Goal: Understand process/instructions

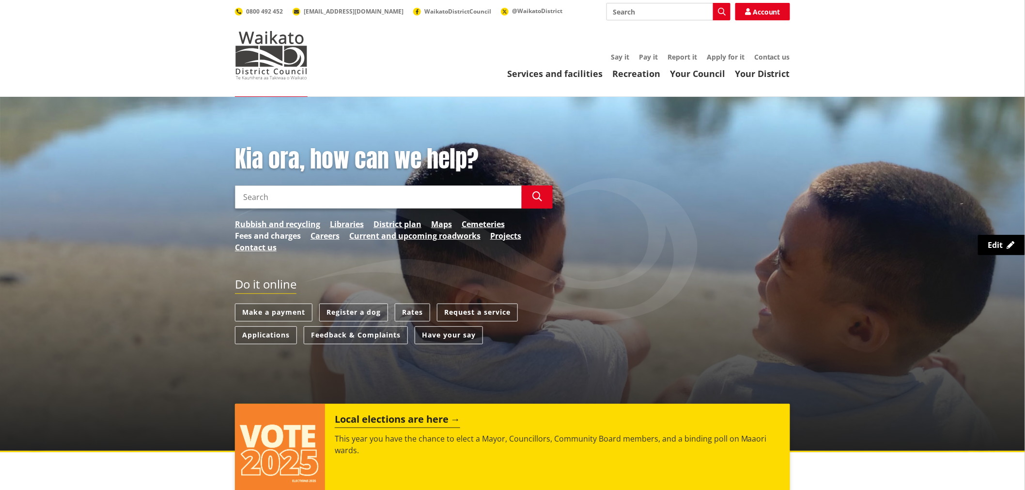
click at [247, 230] on link "Fees and charges" at bounding box center [268, 236] width 66 height 12
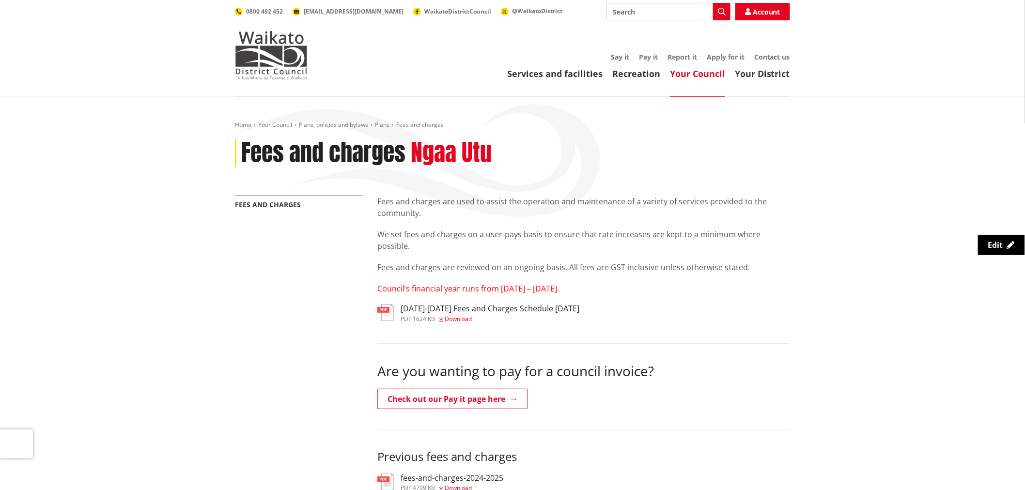
click at [471, 311] on h3 "[DATE]-[DATE] Fees and Charges Schedule [DATE]" at bounding box center [489, 308] width 179 height 9
click at [532, 308] on h3 "[DATE]-[DATE] Fees and Charges Schedule [DATE]" at bounding box center [489, 308] width 179 height 9
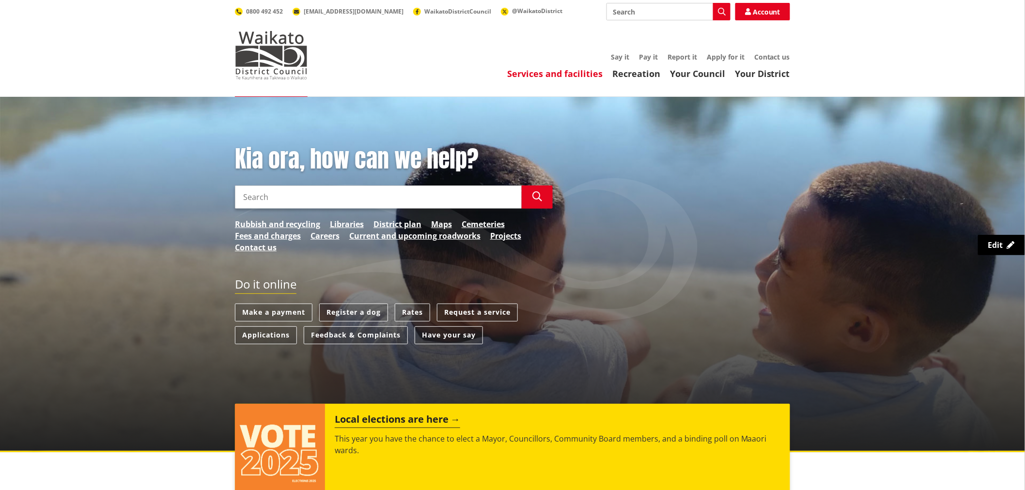
click at [572, 73] on link "Services and facilities" at bounding box center [554, 74] width 95 height 12
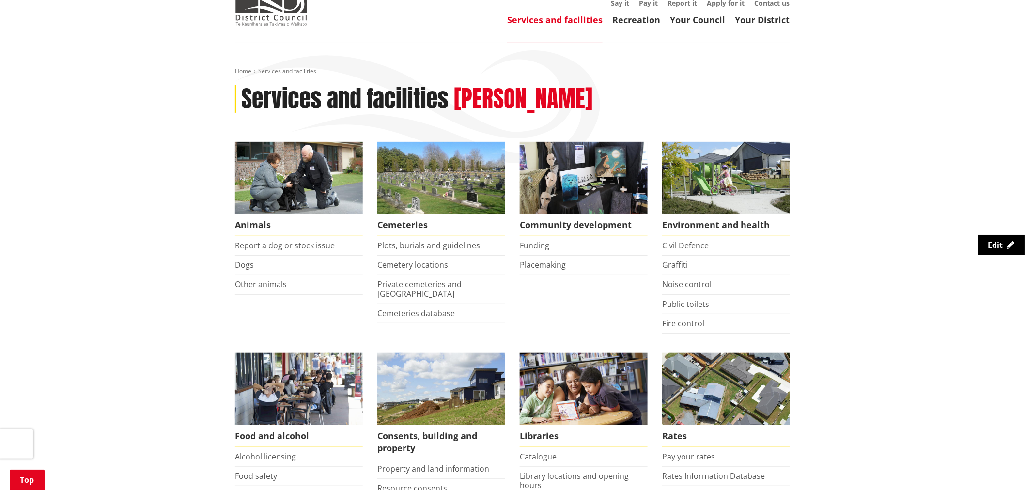
scroll to position [269, 0]
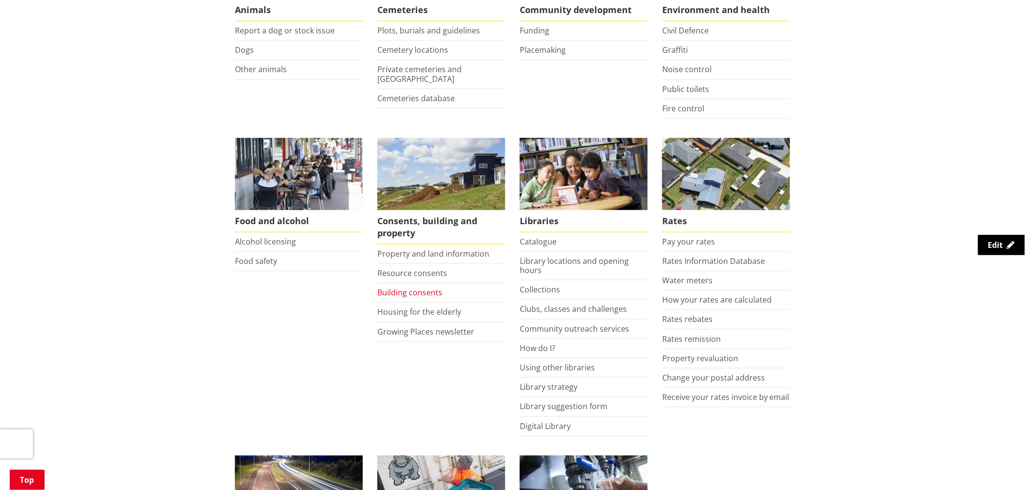
click at [421, 291] on link "Building consents" at bounding box center [409, 292] width 65 height 11
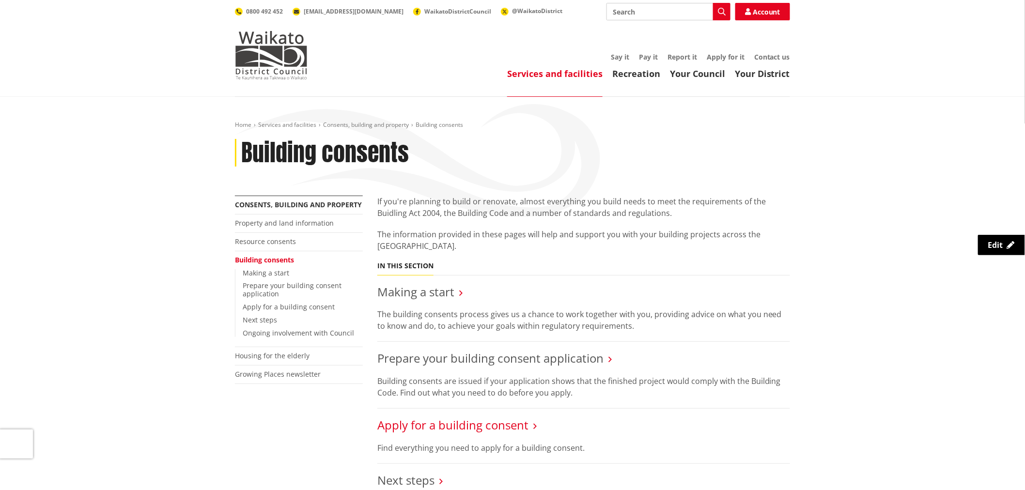
click at [433, 425] on link "Apply for a building consent" at bounding box center [452, 425] width 151 height 16
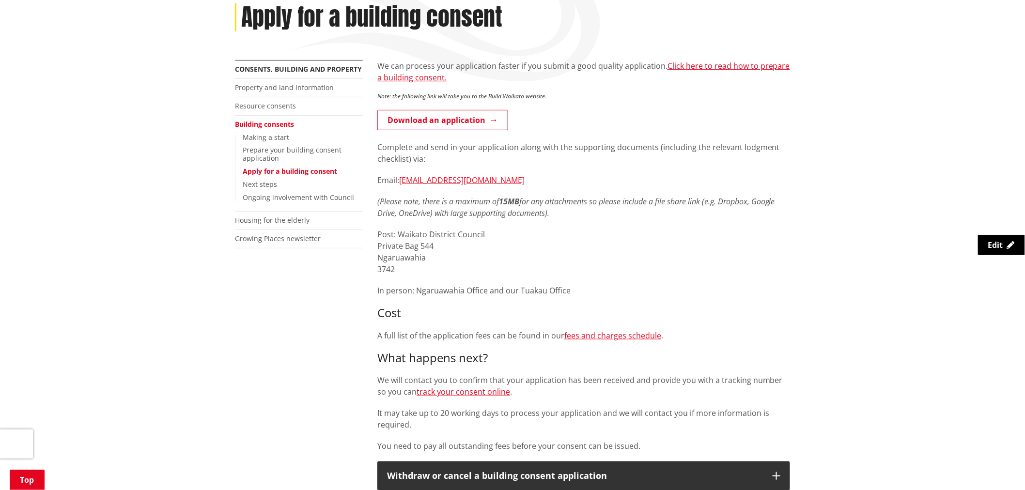
scroll to position [161, 0]
